Goal: Task Accomplishment & Management: Manage account settings

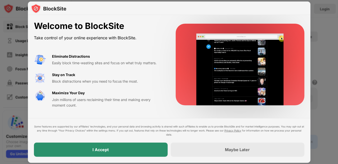
click at [135, 150] on div "I Accept" at bounding box center [101, 149] width 134 height 14
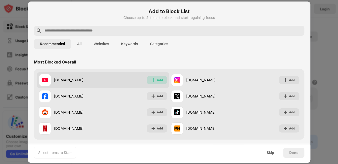
click at [152, 81] on img at bounding box center [153, 79] width 5 height 5
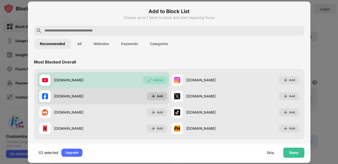
click at [152, 96] on img at bounding box center [153, 96] width 5 height 5
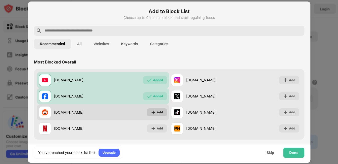
click at [152, 112] on img at bounding box center [153, 112] width 5 height 5
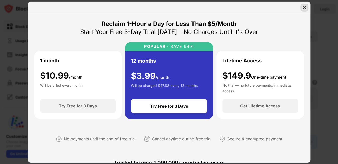
click at [303, 8] on img at bounding box center [304, 7] width 5 height 5
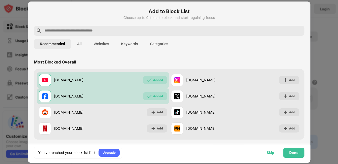
click at [270, 152] on div "Skip" at bounding box center [271, 152] width 8 height 4
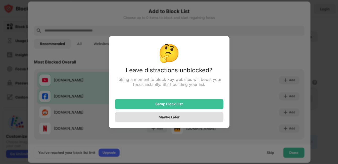
click at [189, 118] on div "Maybe Later" at bounding box center [169, 117] width 109 height 10
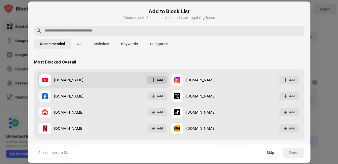
click at [153, 78] on img at bounding box center [153, 79] width 5 height 5
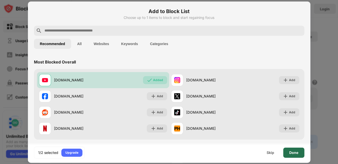
click at [294, 152] on div "Done" at bounding box center [294, 152] width 9 height 4
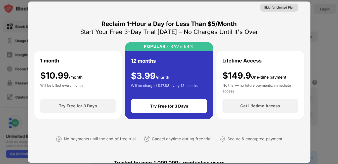
click at [282, 7] on div "Skip for Limited Plan" at bounding box center [279, 7] width 30 height 5
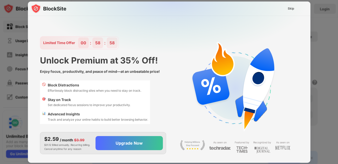
click at [280, 13] on img at bounding box center [172, 52] width 283 height 100
click at [293, 10] on div "Skip" at bounding box center [291, 8] width 7 height 5
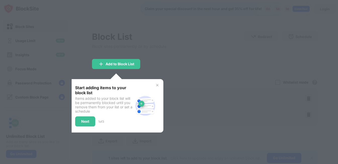
click at [206, 65] on div at bounding box center [169, 82] width 338 height 164
click at [157, 85] on img at bounding box center [157, 85] width 4 height 4
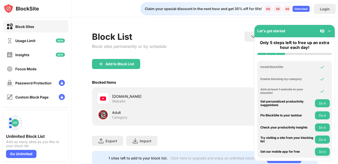
click at [329, 27] on div "Let's get started" at bounding box center [295, 31] width 81 height 12
click at [329, 28] on img at bounding box center [329, 30] width 5 height 5
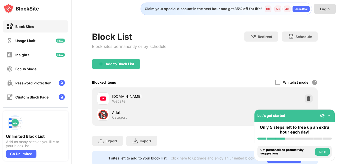
click at [324, 11] on div "Login" at bounding box center [325, 9] width 10 height 4
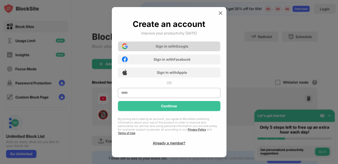
click at [168, 44] on div "Sign in with Google" at bounding box center [169, 46] width 103 height 10
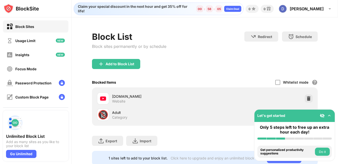
click at [192, 74] on div "Add to Block List" at bounding box center [205, 68] width 226 height 18
click at [321, 10] on div "Duy" at bounding box center [307, 8] width 34 height 5
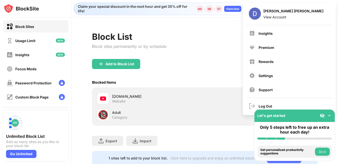
click at [279, 41] on div "Insights Premium Rewards Settings Support" at bounding box center [289, 61] width 93 height 72
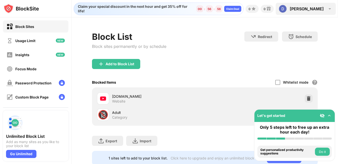
click at [319, 10] on div "Duy" at bounding box center [307, 8] width 34 height 5
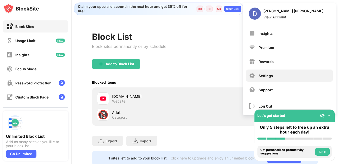
click at [270, 76] on div "Settings" at bounding box center [266, 75] width 14 height 4
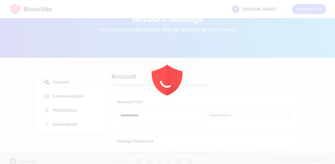
scroll to position [18, 0]
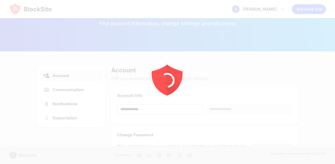
click at [115, 65] on div at bounding box center [167, 82] width 335 height 164
click at [284, 62] on div "**********" at bounding box center [167, 130] width 335 height 159
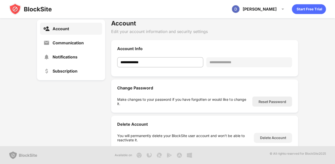
scroll to position [64, 0]
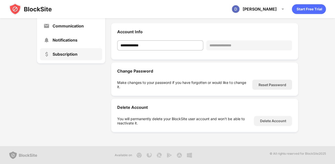
click at [64, 56] on div "Subscription" at bounding box center [71, 54] width 62 height 12
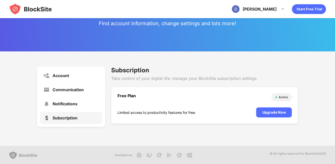
click at [286, 94] on div "Active" at bounding box center [281, 97] width 20 height 8
click at [274, 10] on div "Duy" at bounding box center [260, 9] width 34 height 5
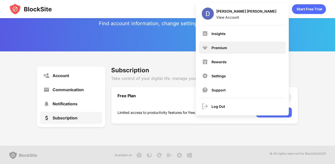
click at [225, 53] on div "Premium" at bounding box center [242, 48] width 87 height 12
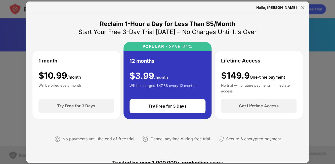
click at [186, 41] on div "Reclaim 1-Hour a Day for Less Than $5/Month Start Your Free 3-Day Trial Today –…" at bounding box center [167, 85] width 271 height 131
click at [91, 35] on div "Start Your Free 3-Day Trial Today – No Charges Until It's Over" at bounding box center [167, 32] width 178 height 8
click at [91, 65] on div "1 month $ 10.99 /month Will be billed every month" at bounding box center [76, 75] width 76 height 36
click at [304, 4] on div at bounding box center [303, 8] width 8 height 8
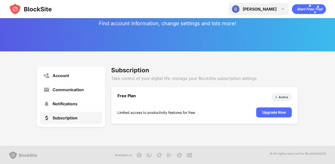
click at [276, 11] on div "Duy" at bounding box center [260, 9] width 34 height 5
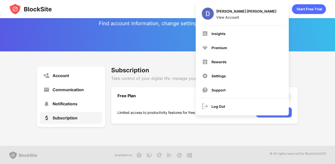
click at [44, 12] on img at bounding box center [30, 9] width 43 height 12
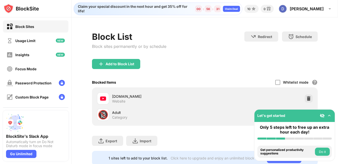
click at [42, 28] on div "Block Sites" at bounding box center [35, 26] width 65 height 12
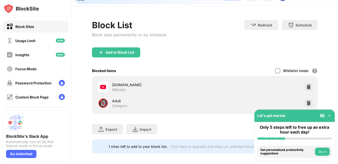
scroll to position [18, 0]
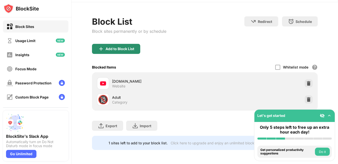
click at [137, 46] on div "Add to Block List" at bounding box center [116, 49] width 48 height 10
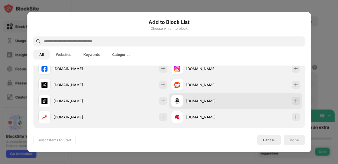
scroll to position [82, 0]
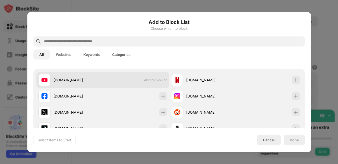
click at [159, 80] on span "Already blocked" at bounding box center [155, 80] width 23 height 4
click at [153, 80] on span "Already blocked" at bounding box center [155, 80] width 23 height 4
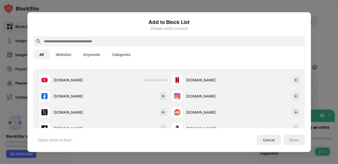
click at [318, 23] on div at bounding box center [169, 82] width 338 height 164
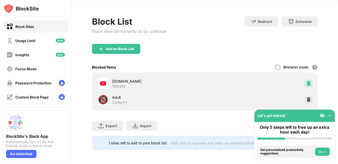
click at [306, 81] on img at bounding box center [308, 83] width 5 height 5
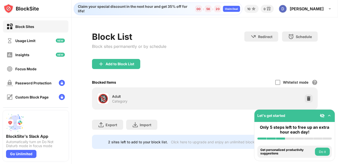
click at [115, 67] on div "Add to Block List" at bounding box center [116, 64] width 48 height 10
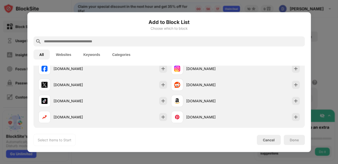
scroll to position [82, 0]
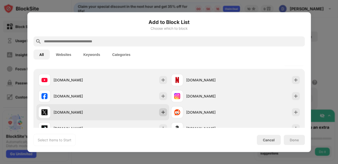
click at [163, 113] on img at bounding box center [163, 111] width 5 height 5
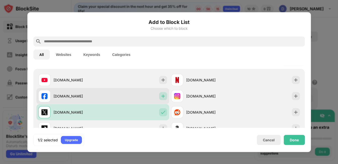
click at [163, 96] on img at bounding box center [163, 95] width 5 height 5
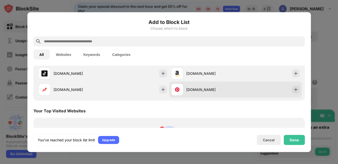
scroll to position [110, 0]
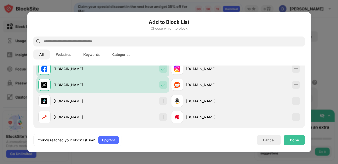
click at [113, 43] on input "text" at bounding box center [174, 41] width 260 height 6
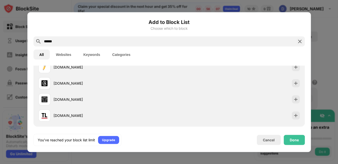
scroll to position [42, 0]
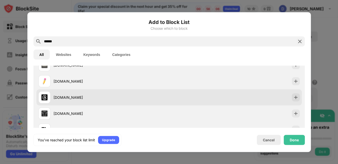
type input "******"
click at [294, 98] on img at bounding box center [296, 97] width 5 height 5
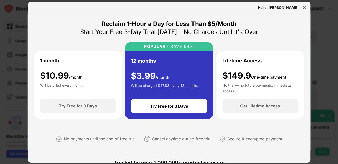
click at [299, 8] on div "Hello, Duy" at bounding box center [169, 8] width 283 height 12
click at [303, 8] on img at bounding box center [304, 7] width 5 height 5
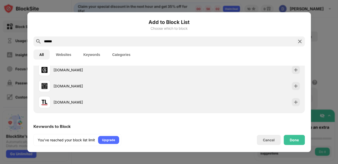
scroll to position [97, 0]
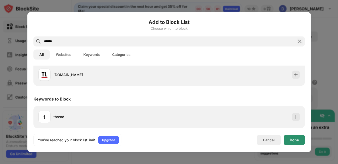
click at [294, 139] on div "Done" at bounding box center [294, 140] width 9 height 4
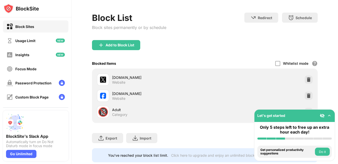
scroll to position [27, 0]
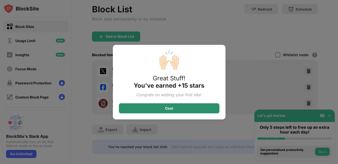
click at [200, 108] on div "Cool" at bounding box center [169, 108] width 101 height 10
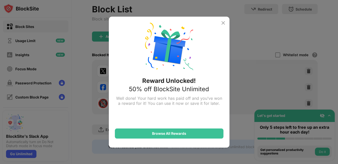
click at [224, 21] on img at bounding box center [223, 23] width 6 height 6
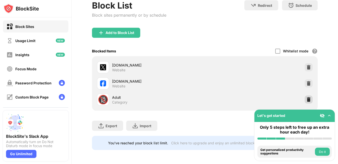
click at [306, 97] on img at bounding box center [308, 99] width 5 height 5
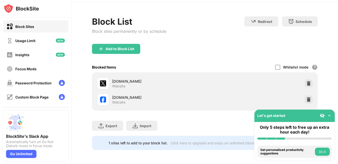
scroll to position [18, 0]
click at [133, 48] on div "Add to Block List" at bounding box center [116, 49] width 48 height 10
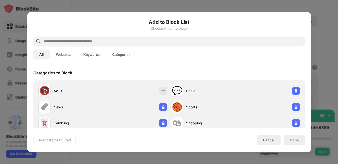
click at [107, 40] on input "text" at bounding box center [174, 41] width 260 height 6
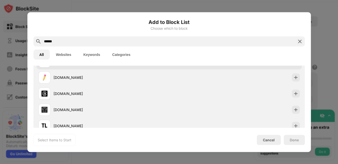
scroll to position [55, 0]
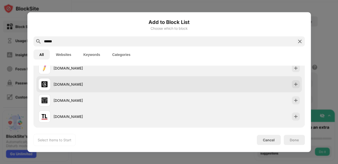
type input "******"
click at [294, 86] on img at bounding box center [296, 84] width 5 height 5
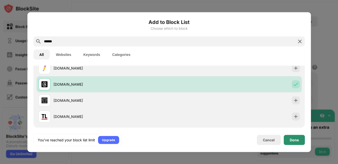
click at [295, 139] on div "Done" at bounding box center [294, 140] width 9 height 4
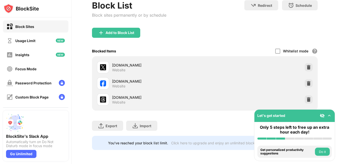
scroll to position [0, 0]
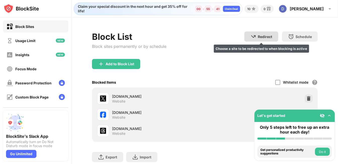
click at [264, 39] on div "Redirect Choose a site to be redirected to when blocking is active" at bounding box center [262, 36] width 34 height 10
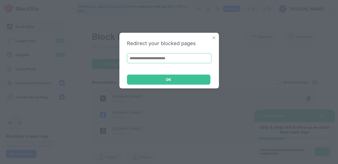
click at [180, 54] on input at bounding box center [169, 58] width 85 height 10
click at [181, 56] on input at bounding box center [169, 58] width 85 height 10
click at [179, 55] on input at bounding box center [169, 58] width 85 height 10
type input "**********"
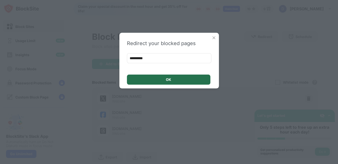
click at [172, 78] on div "OK" at bounding box center [169, 79] width 84 height 10
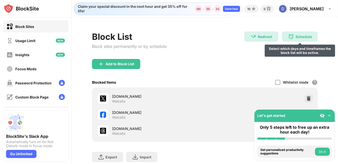
click at [302, 35] on div "Schedule" at bounding box center [304, 36] width 16 height 4
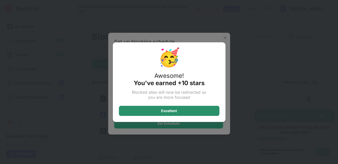
click at [169, 111] on div "Excellent" at bounding box center [169, 111] width 16 height 4
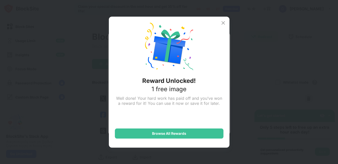
click at [224, 21] on img at bounding box center [223, 23] width 6 height 6
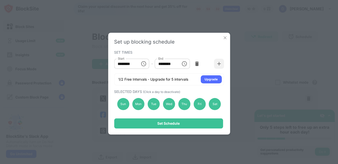
click at [127, 66] on input "********" at bounding box center [125, 64] width 23 height 10
click at [131, 65] on input "********" at bounding box center [125, 64] width 23 height 10
click at [142, 66] on icon "Choose time, selected time is 10:00 AM" at bounding box center [144, 64] width 6 height 6
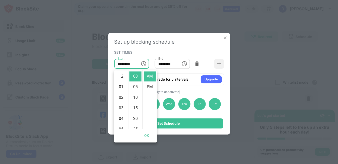
scroll to position [121, 0]
click at [121, 83] on li "09" at bounding box center [121, 78] width 12 height 10
click at [133, 90] on li "30" at bounding box center [136, 85] width 12 height 10
type input "********"
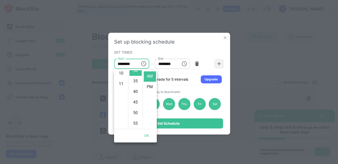
scroll to position [72, 0]
click at [191, 86] on div "Set up blocking schedule SET TIMES Start ******** Start - End ******** End 1/2 …" at bounding box center [169, 84] width 122 height 102
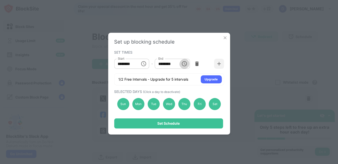
click at [182, 66] on icon "Choose time, selected time is 1:00 PM" at bounding box center [185, 64] width 6 height 6
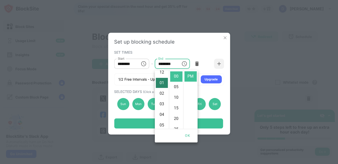
scroll to position [0, 0]
click at [161, 91] on li "11" at bounding box center [162, 86] width 12 height 10
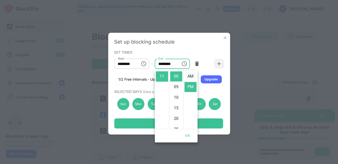
click at [189, 77] on li "AM" at bounding box center [191, 76] width 12 height 10
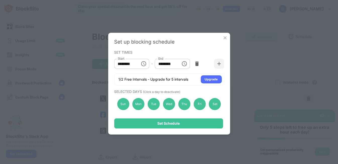
click at [176, 68] on div "******** End" at bounding box center [172, 64] width 35 height 10
click at [166, 67] on input "********" at bounding box center [166, 65] width 21 height 12
click at [166, 65] on input "********" at bounding box center [166, 65] width 21 height 12
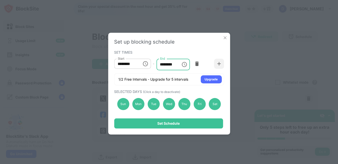
click at [166, 65] on input "********" at bounding box center [166, 65] width 21 height 12
click at [163, 64] on input "********" at bounding box center [166, 65] width 21 height 12
type input "********"
click at [222, 61] on div at bounding box center [219, 64] width 10 height 10
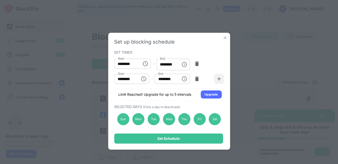
click at [124, 80] on input "********" at bounding box center [125, 79] width 23 height 10
click at [123, 80] on input "********" at bounding box center [125, 79] width 23 height 10
click at [119, 80] on input "********" at bounding box center [125, 79] width 23 height 10
click at [121, 80] on input "********" at bounding box center [125, 79] width 23 height 10
click at [123, 79] on input "********" at bounding box center [125, 79] width 23 height 10
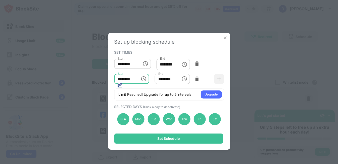
click at [143, 82] on icon "Choose time, selected time is 4:00 AM" at bounding box center [144, 79] width 6 height 6
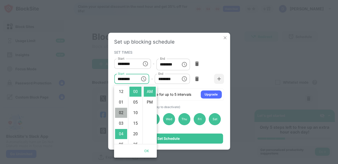
click at [122, 112] on li "02" at bounding box center [121, 113] width 12 height 10
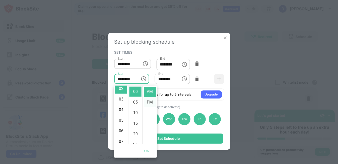
click at [147, 100] on li "PM" at bounding box center [150, 102] width 12 height 10
type input "********"
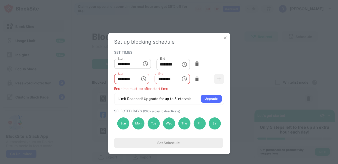
scroll to position [12, 0]
click at [162, 81] on input "********" at bounding box center [166, 79] width 23 height 10
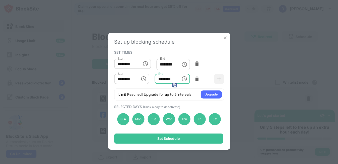
type input "********"
click at [217, 81] on img at bounding box center [219, 78] width 5 height 5
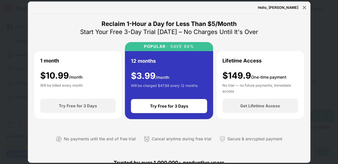
click at [306, 6] on img at bounding box center [304, 7] width 5 height 5
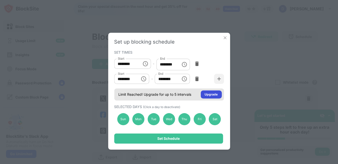
click at [212, 95] on div "Upgrade" at bounding box center [211, 94] width 13 height 5
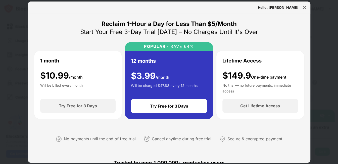
click at [78, 82] on div "$ 10.99 /month Will be billed every month" at bounding box center [61, 81] width 43 height 22
click at [303, 10] on div at bounding box center [305, 8] width 8 height 8
